Goal: Find specific page/section: Find specific page/section

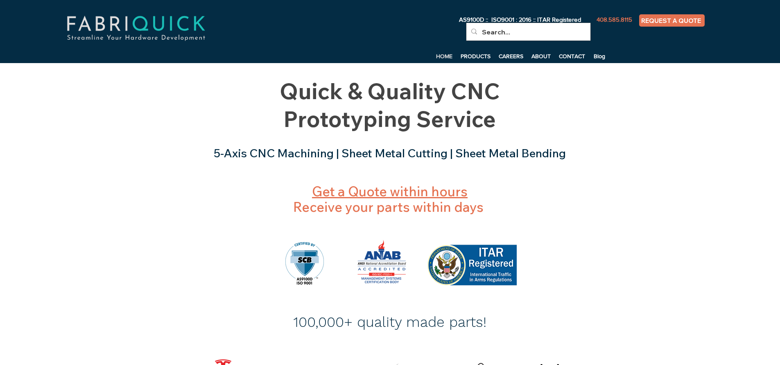
drag, startPoint x: 143, startPoint y: 61, endPoint x: 156, endPoint y: 69, distance: 15.8
click at [186, 178] on div at bounding box center [390, 291] width 780 height 247
drag, startPoint x: 108, startPoint y: 201, endPoint x: 105, endPoint y: 205, distance: 4.9
click at [108, 201] on div at bounding box center [390, 291] width 780 height 247
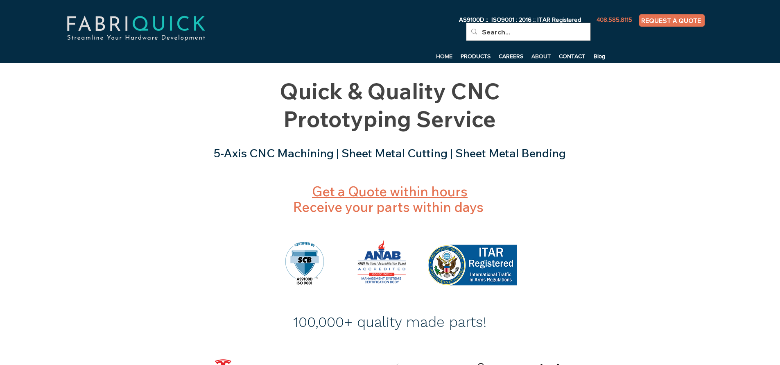
click at [549, 54] on p "ABOUT" at bounding box center [541, 56] width 27 height 12
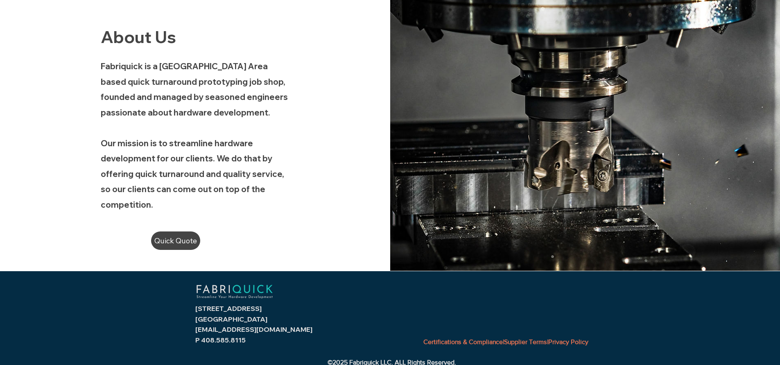
scroll to position [102, 0]
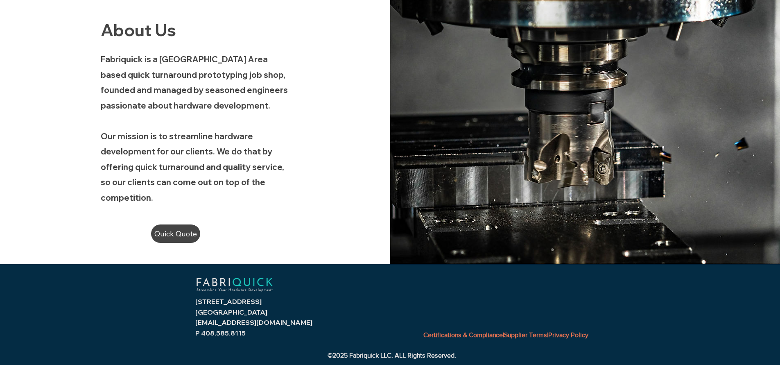
click at [452, 335] on link "Certifications & Compliance" at bounding box center [463, 334] width 79 height 7
